Goal: Task Accomplishment & Management: Complete application form

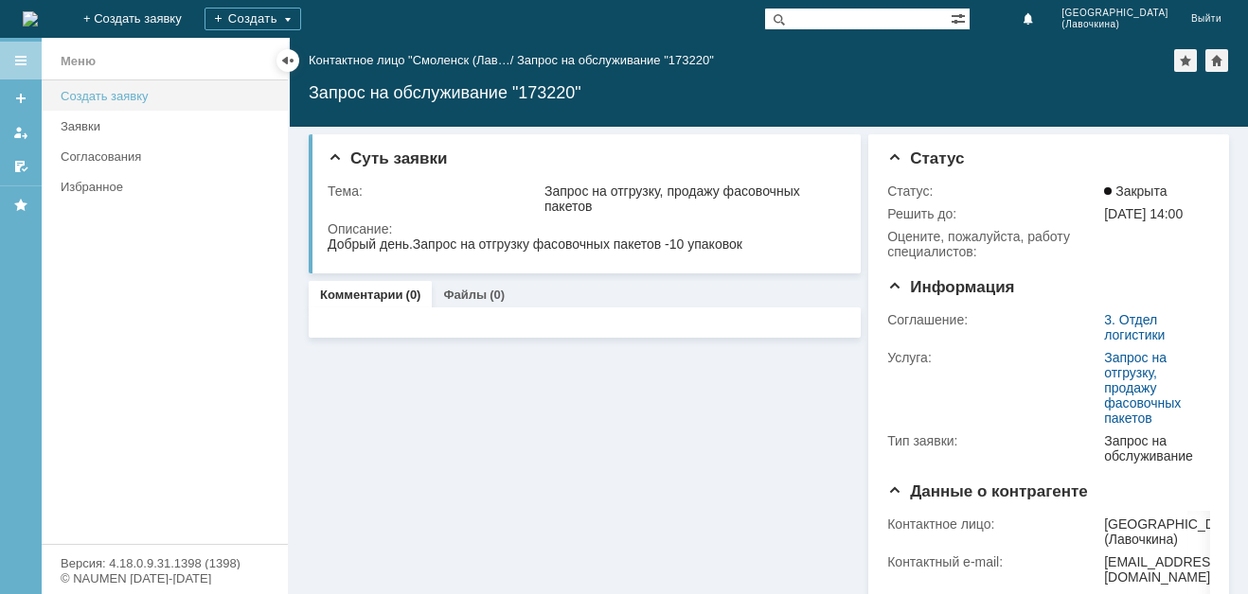
click at [107, 101] on div "Создать заявку" at bounding box center [169, 96] width 216 height 14
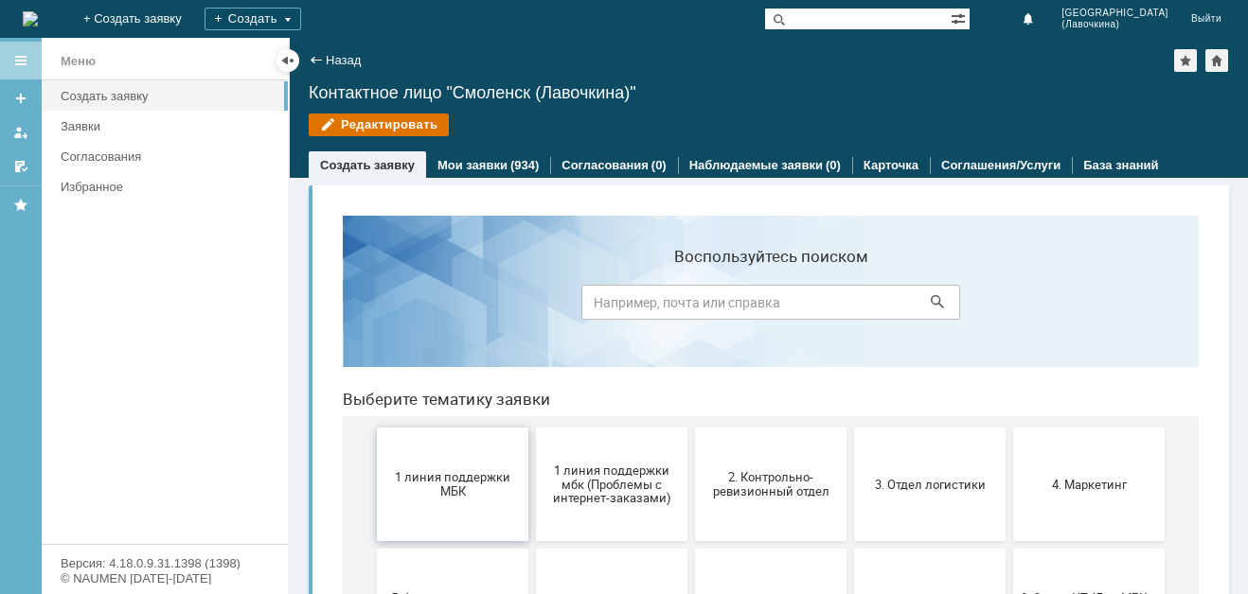
click at [433, 472] on span "1 линия поддержки МБК" at bounding box center [452, 484] width 140 height 28
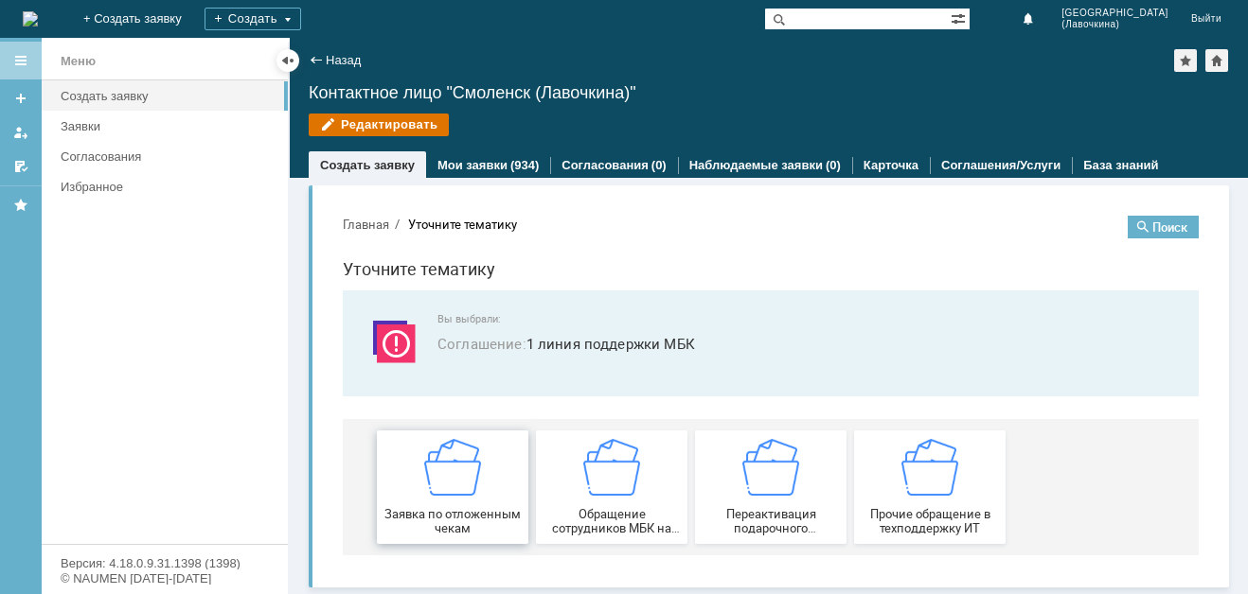
click at [453, 480] on img at bounding box center [452, 467] width 57 height 57
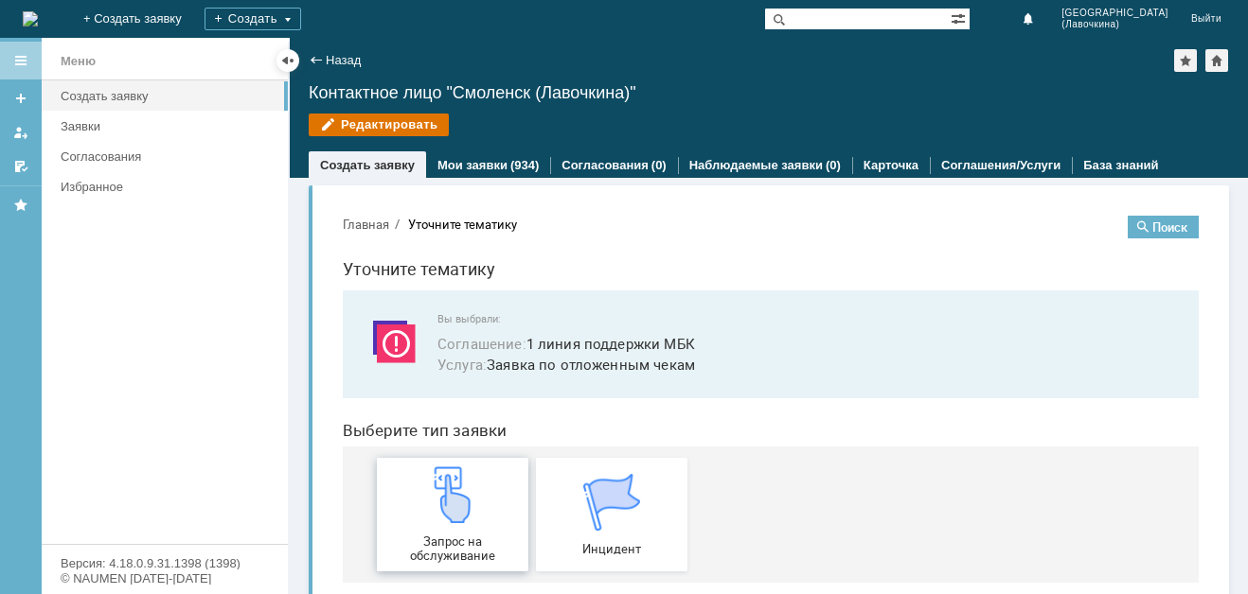
click at [430, 516] on img at bounding box center [452, 495] width 57 height 57
click at [485, 165] on link "Мои заявки" at bounding box center [472, 165] width 70 height 14
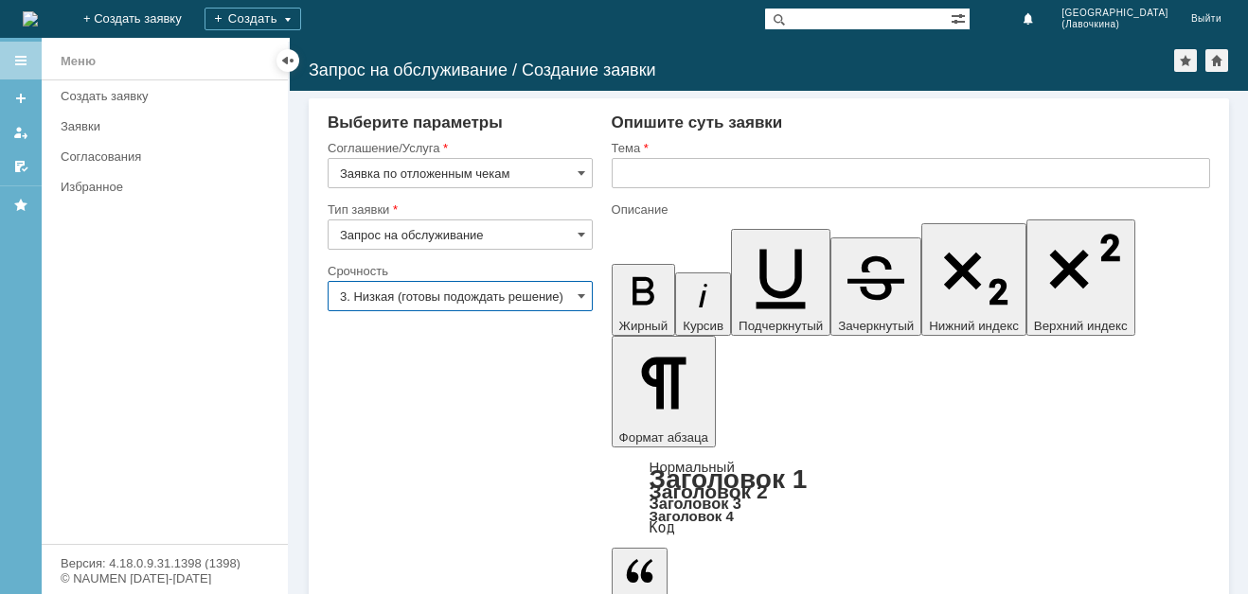
click at [506, 302] on input "3. Низкая (готовы подождать решение)" at bounding box center [460, 296] width 265 height 30
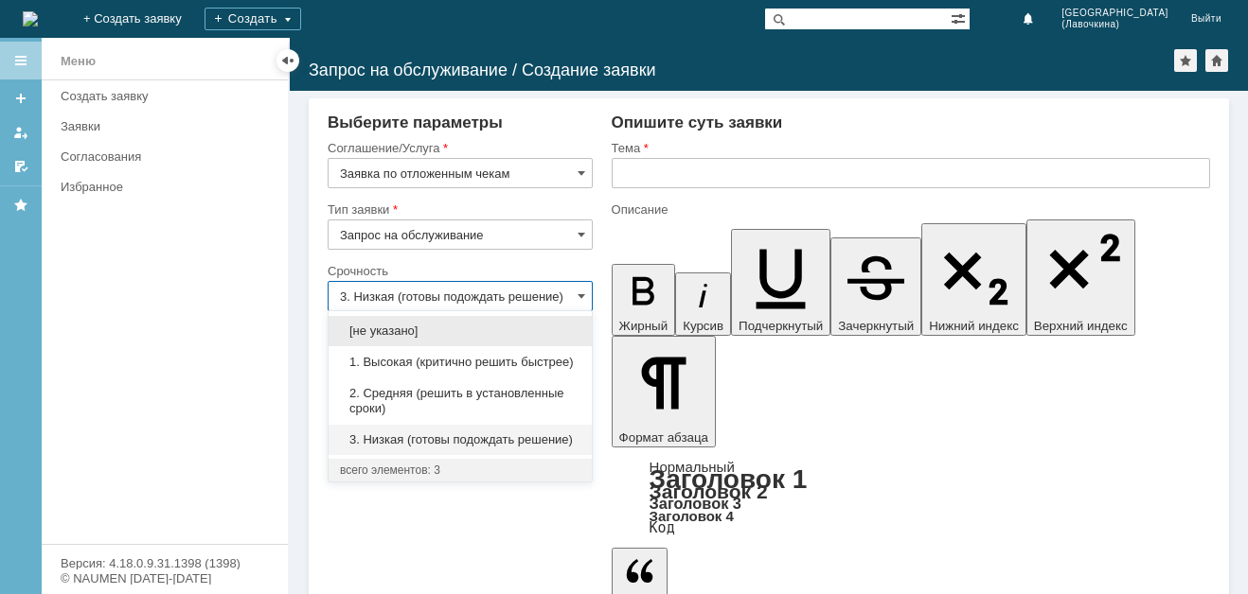
click at [402, 387] on span "2. Средняя (решить в установленные сроки)" at bounding box center [460, 401] width 240 height 30
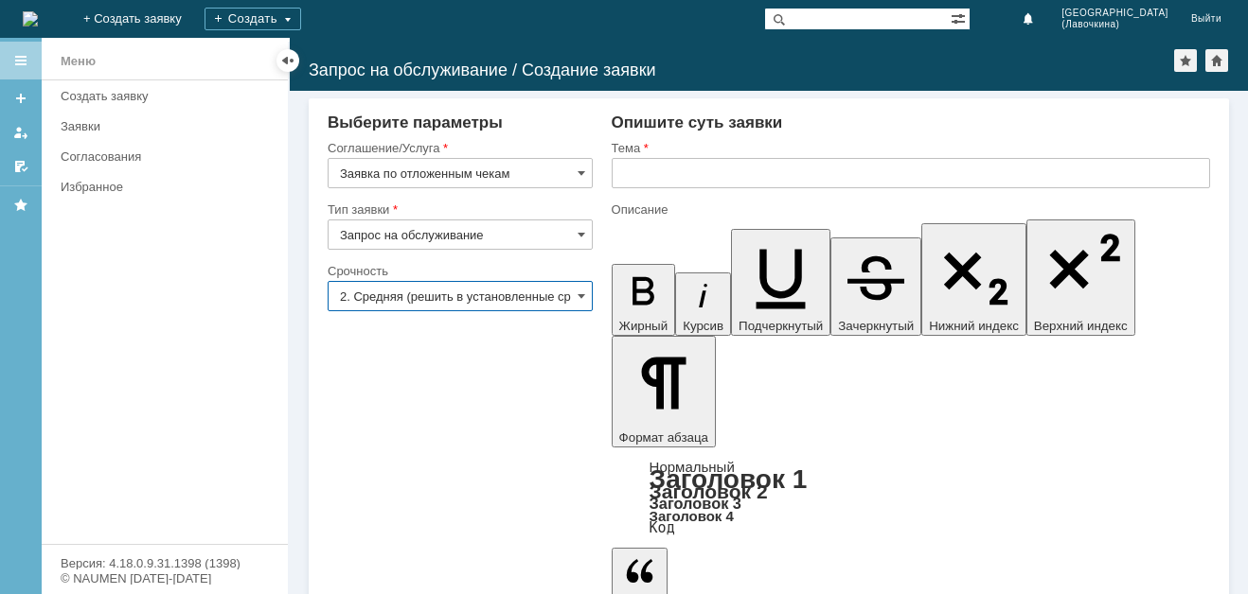
type input "2. Средняя (решить в установленные сроки)"
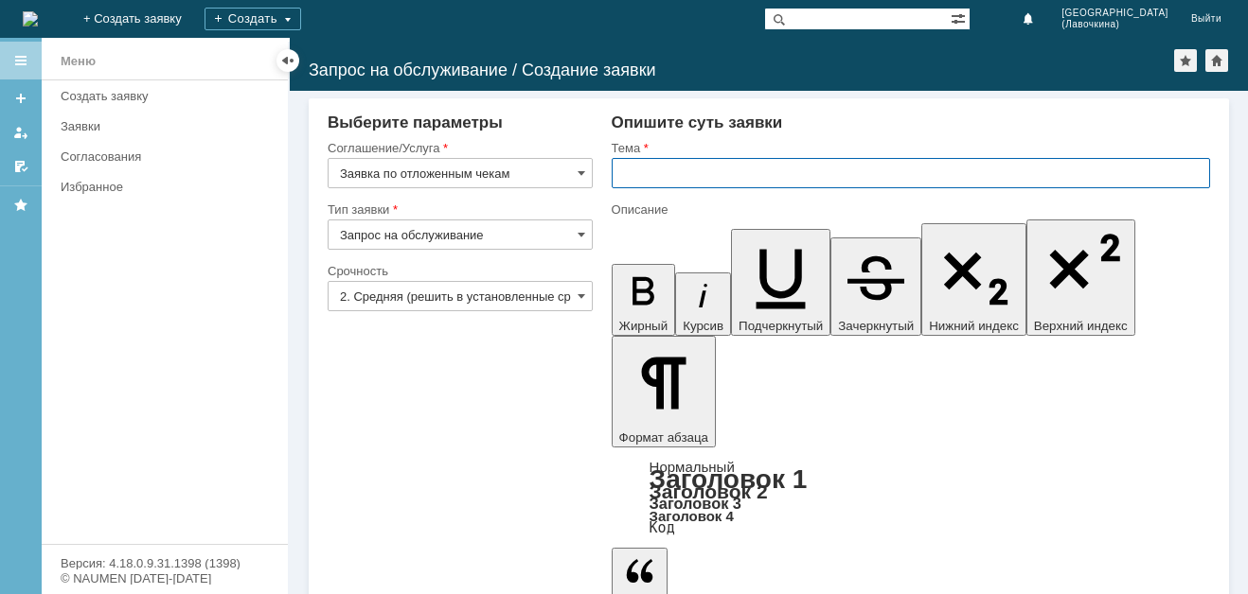
click at [704, 165] on input "text" at bounding box center [911, 173] width 598 height 30
paste input "Заявка по отложенным чекам"
type input "Заявка по отложенным чекам"
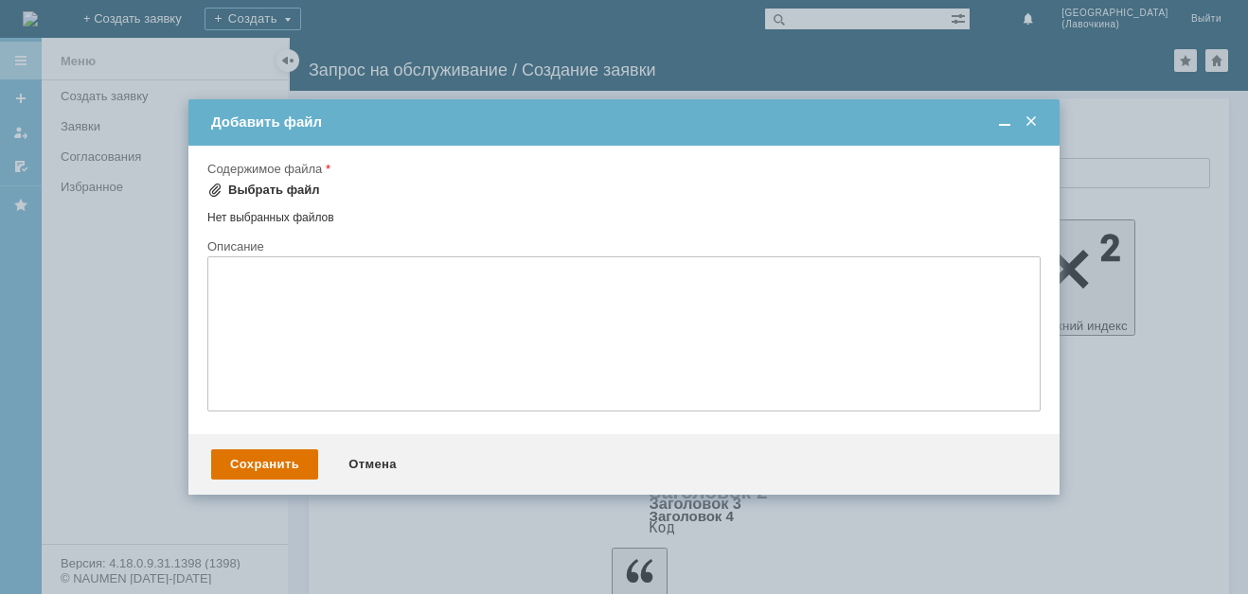
click at [290, 186] on div "Выбрать файл" at bounding box center [274, 190] width 92 height 15
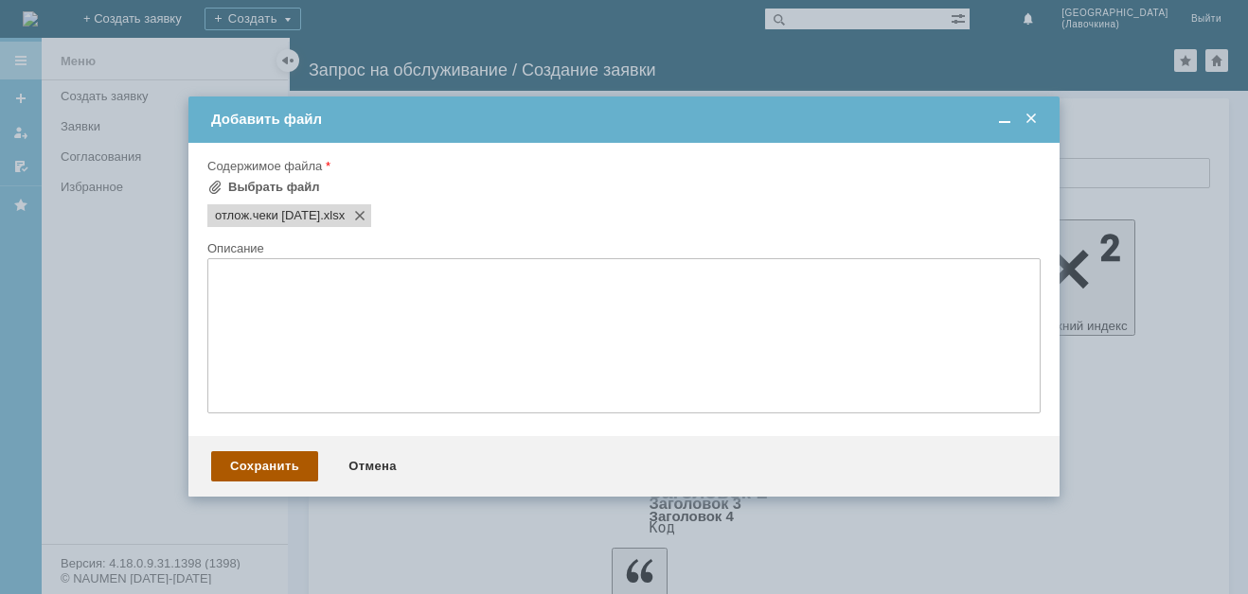
click at [268, 473] on div "Сохранить" at bounding box center [264, 467] width 107 height 30
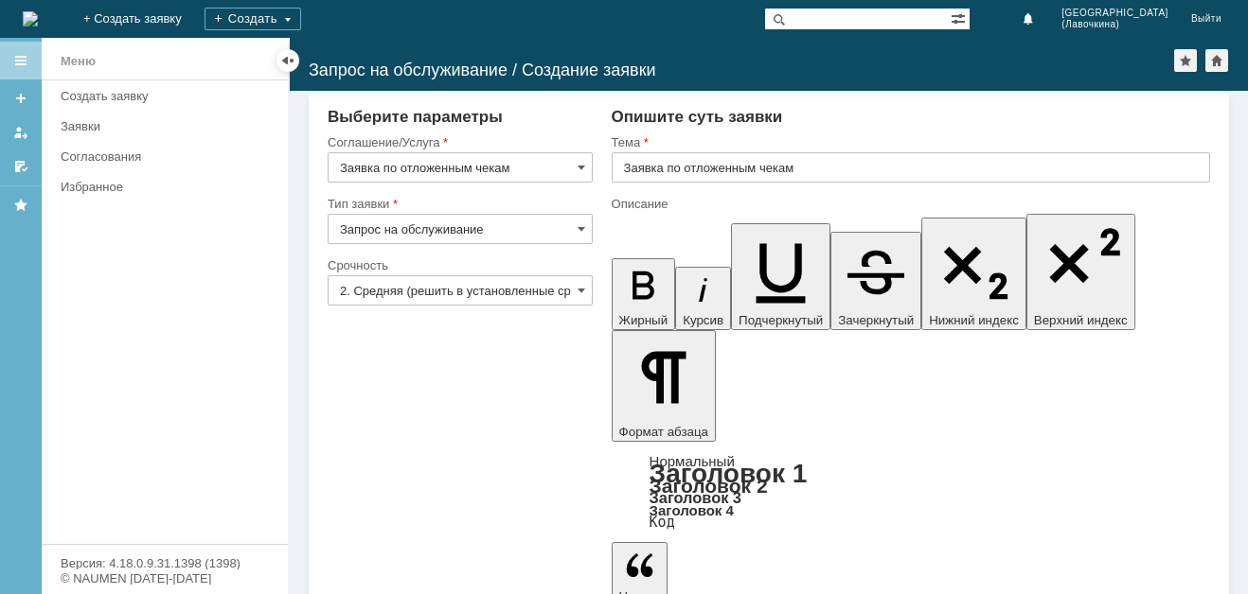
scroll to position [7, 0]
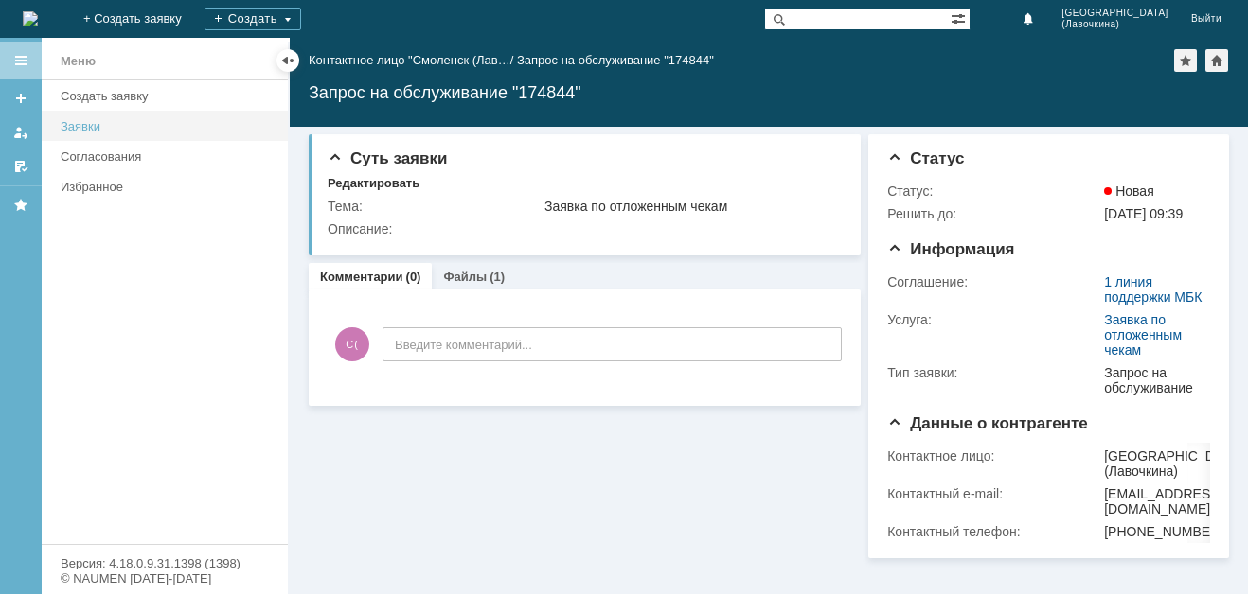
click at [186, 126] on div "Заявки" at bounding box center [169, 126] width 216 height 14
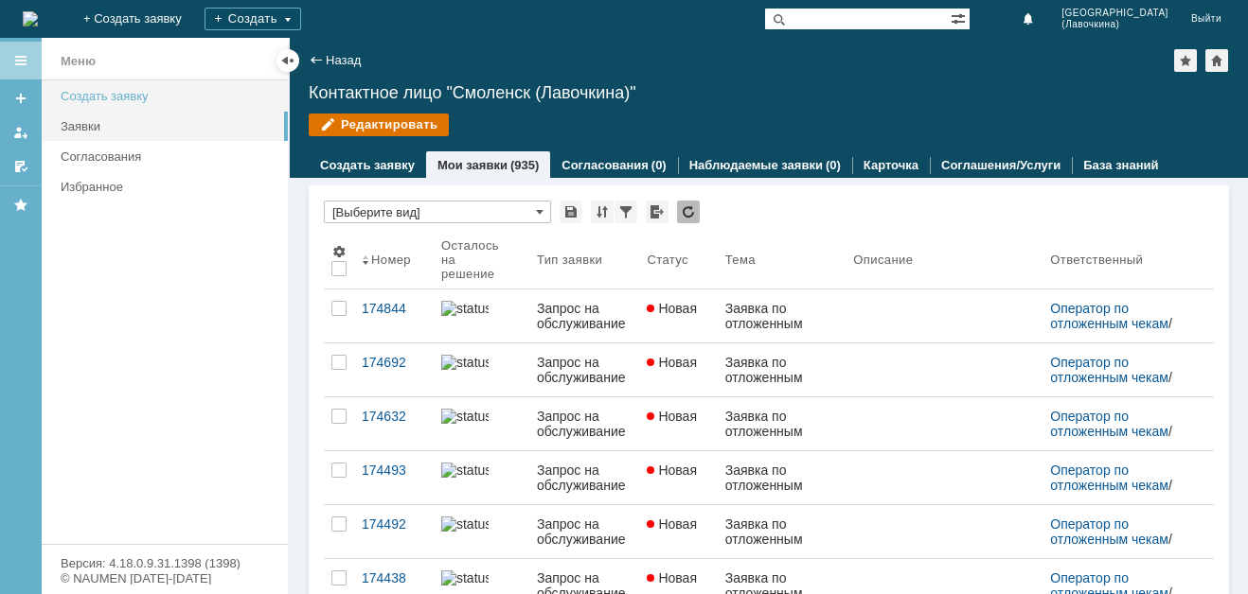
click at [206, 105] on link "Создать заявку" at bounding box center [168, 95] width 231 height 29
